Goal: Find specific page/section: Find specific page/section

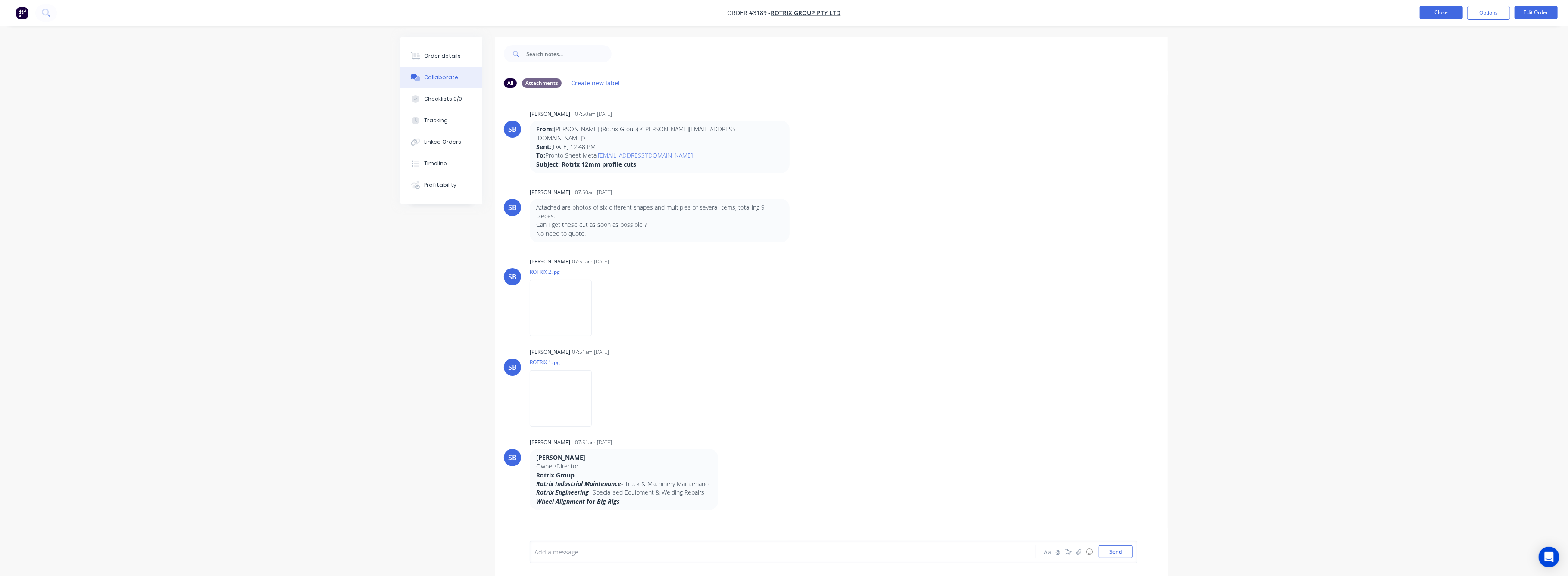
click at [1428, 10] on button "Close" at bounding box center [1441, 12] width 43 height 13
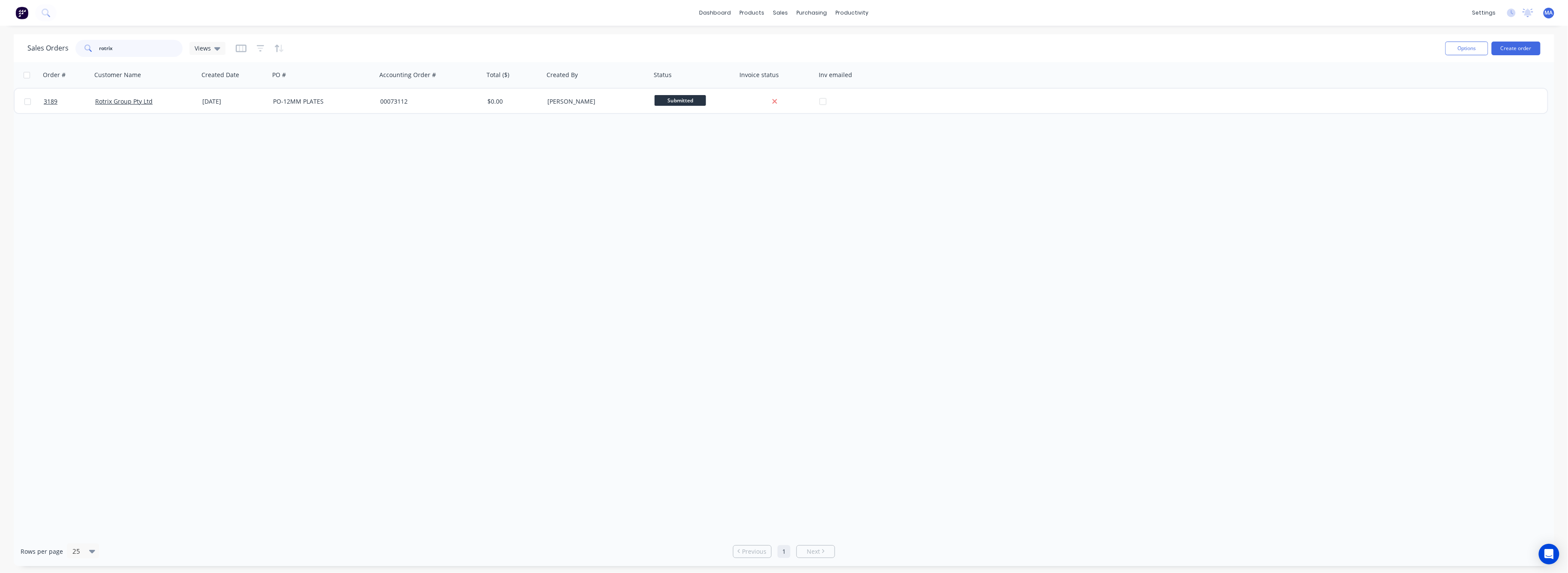
drag, startPoint x: 115, startPoint y: 49, endPoint x: 90, endPoint y: 50, distance: 25.0
click at [90, 50] on div "rotrix" at bounding box center [128, 48] width 107 height 17
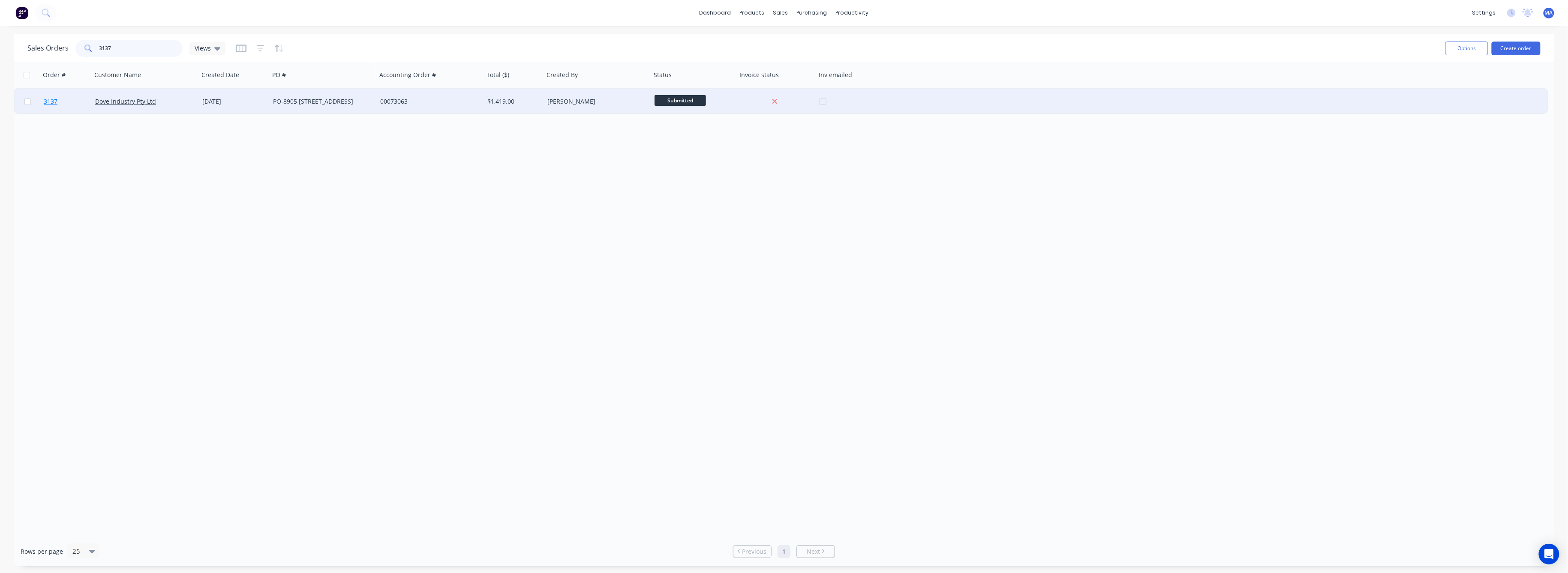
type input "3137"
click at [51, 103] on span "3137" at bounding box center [50, 101] width 14 height 8
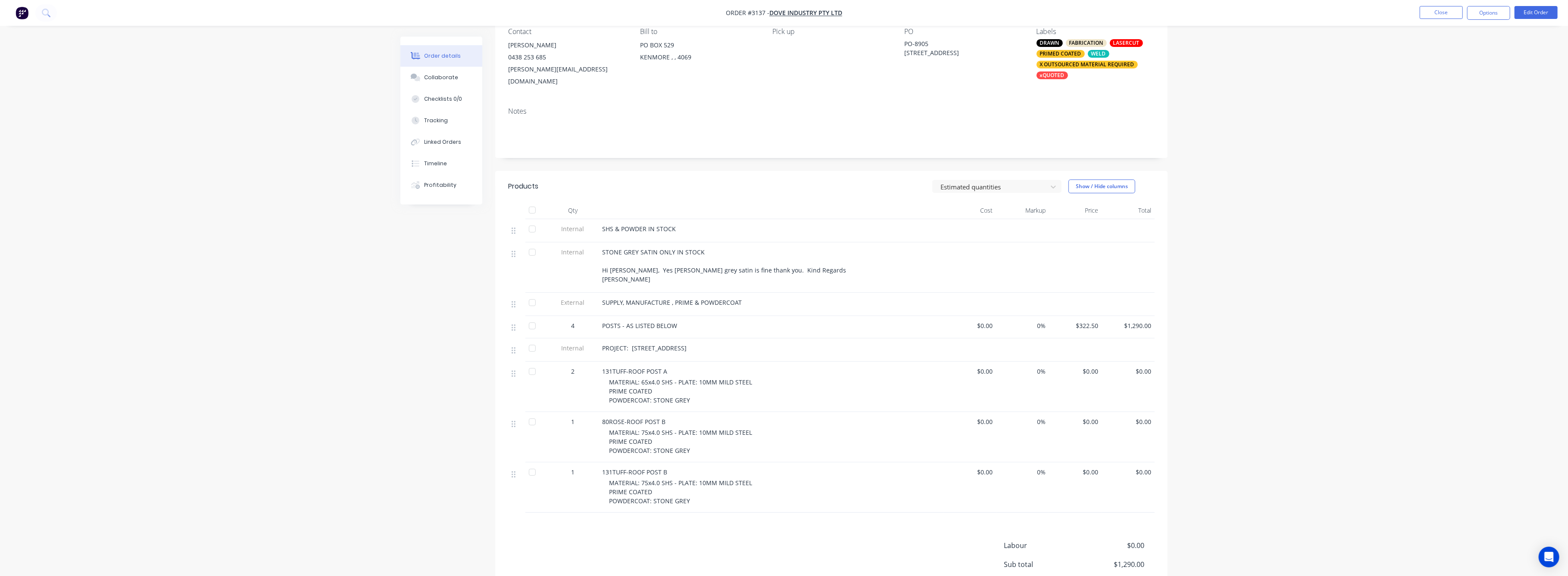
scroll to position [163, 0]
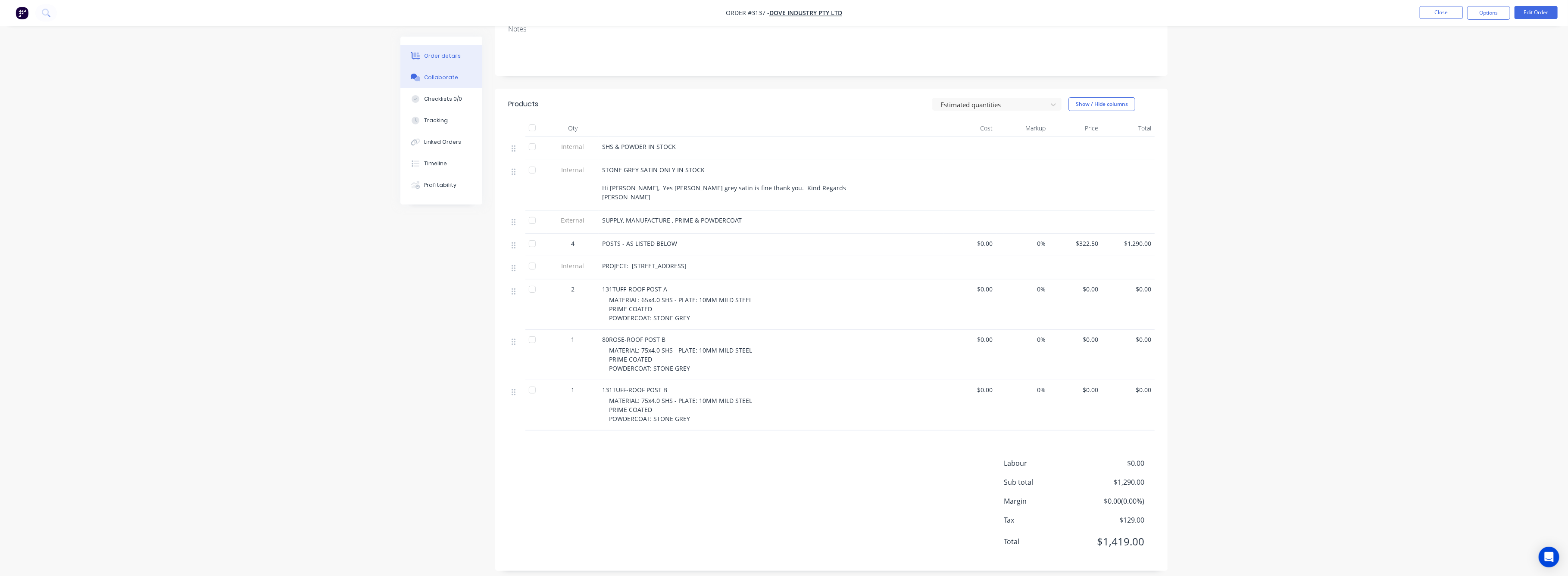
click at [432, 74] on div "Collaborate" at bounding box center [441, 77] width 34 height 8
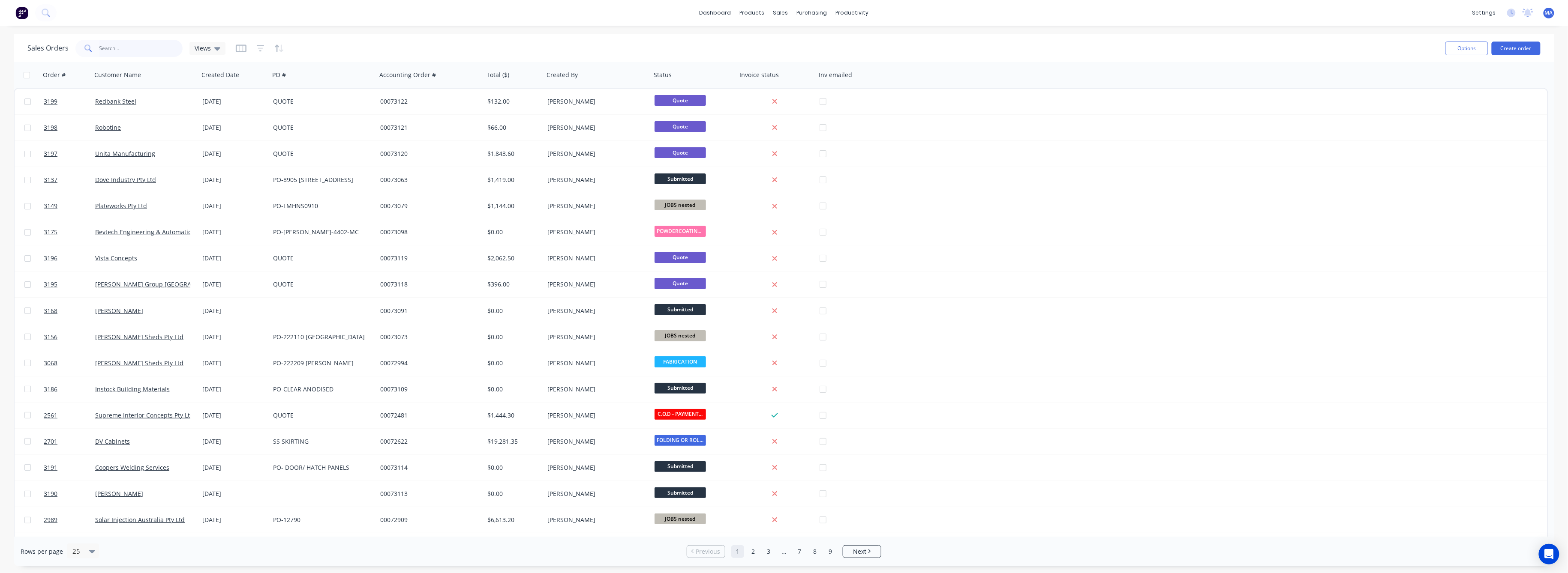
click at [115, 47] on input "text" at bounding box center [141, 48] width 84 height 17
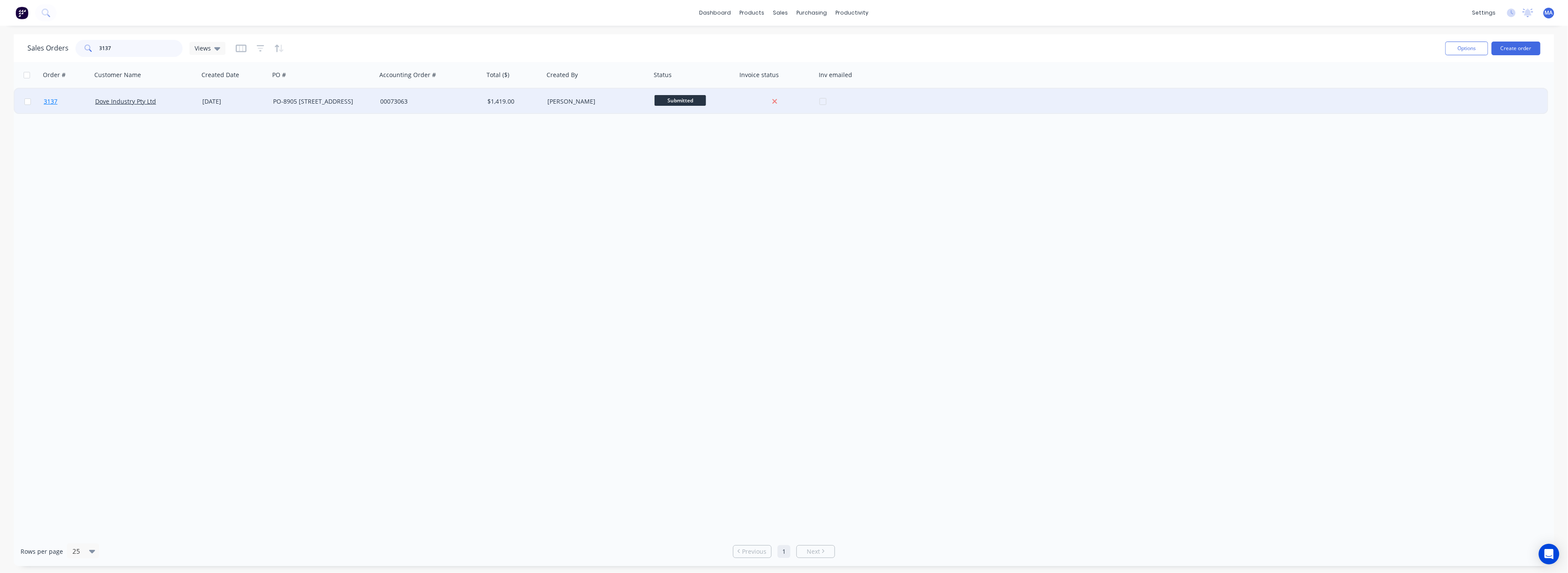
type input "3137"
click at [58, 100] on link "3137" at bounding box center [69, 101] width 51 height 26
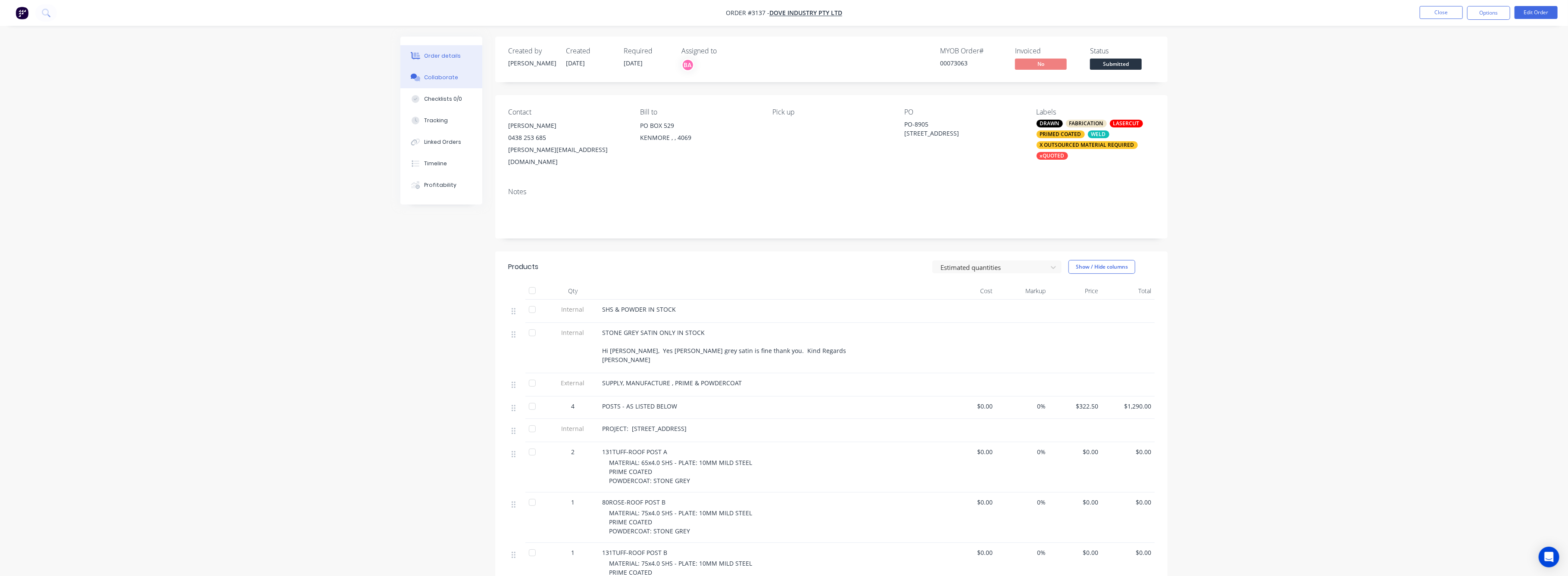
click at [439, 74] on div "Collaborate" at bounding box center [441, 77] width 34 height 8
